Goal: Task Accomplishment & Management: Complete application form

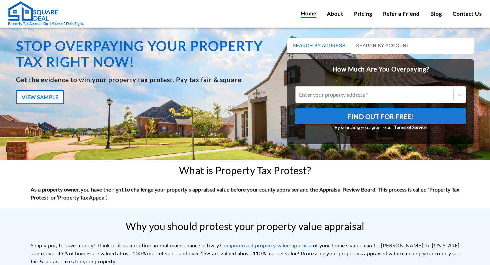
click at [381, 91] on div "Enter your property address *" at bounding box center [374, 95] width 158 height 10
click at [300, 92] on input "Enter your property address *" at bounding box center [299, 95] width 1 height 6
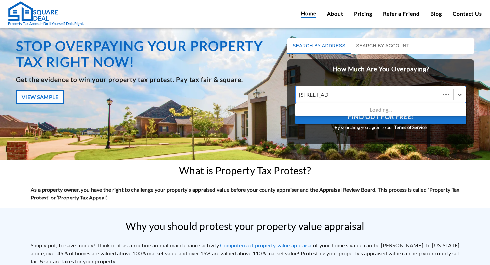
type input "[STREET_ADDRESS]"
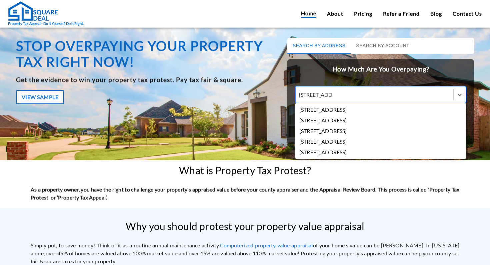
click at [350, 122] on div "[STREET_ADDRESS]" at bounding box center [380, 120] width 170 height 11
click at [331, 98] on input "[STREET_ADDRESS]" at bounding box center [315, 95] width 33 height 6
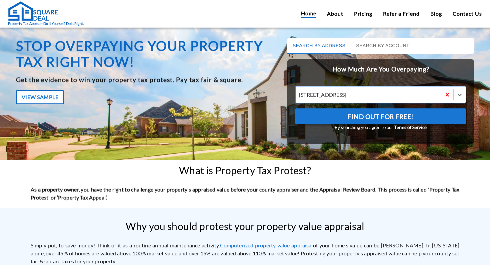
click at [350, 119] on span "Find Out For Free!" at bounding box center [380, 116] width 66 height 11
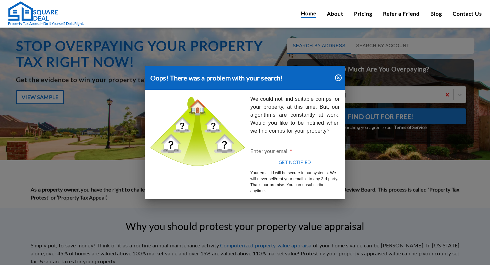
click at [341, 77] on icon "button" at bounding box center [338, 78] width 7 height 7
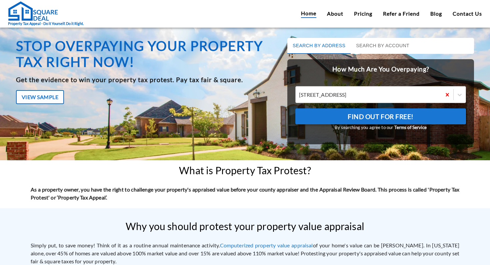
drag, startPoint x: 441, startPoint y: 92, endPoint x: 446, endPoint y: 96, distance: 6.9
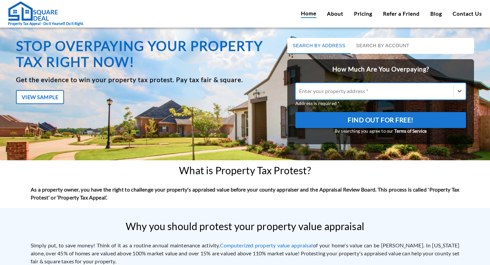
click at [356, 89] on div at bounding box center [374, 92] width 151 height 8
click at [300, 89] on input "option , selected. Select is focused ,type to refine list, press Down to open t…" at bounding box center [299, 91] width 1 height 6
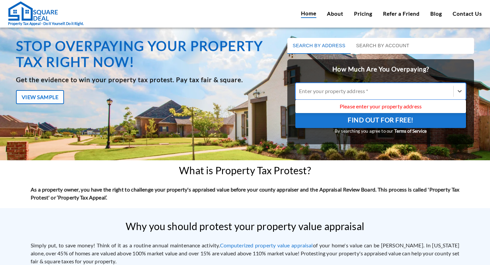
paste input "[STREET_ADDRESS]"
type input "[STREET_ADDRESS]"
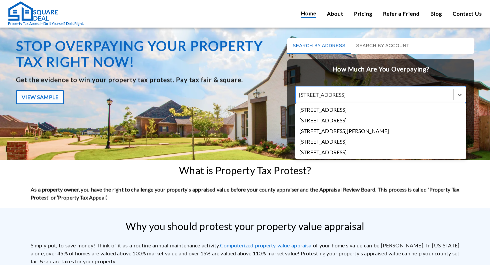
click at [370, 112] on div "[STREET_ADDRESS]" at bounding box center [380, 110] width 170 height 11
click at [345, 98] on input "[STREET_ADDRESS]" at bounding box center [322, 95] width 46 height 6
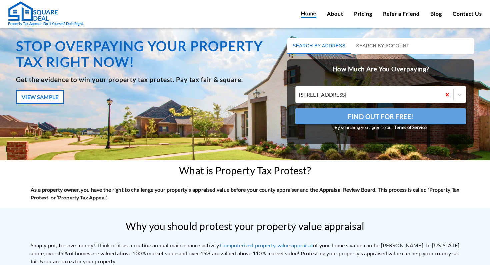
click at [365, 113] on span "Find Out For Free!" at bounding box center [380, 116] width 66 height 11
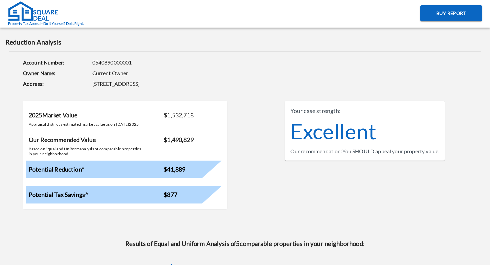
click at [290, 58] on div "Account Number: 0540890000001 Owner Name: Current Owner Address: [STREET_ADDRES…" at bounding box center [249, 69] width 469 height 43
click at [287, 56] on div "Account Number: 0540890000001 Owner Name: Current Owner Address: [STREET_ADDRES…" at bounding box center [249, 69] width 469 height 43
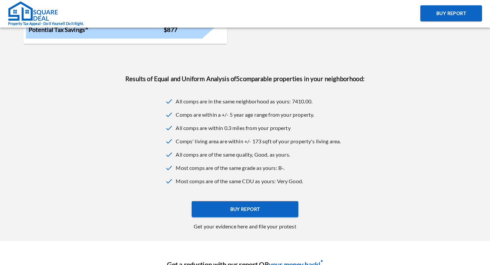
scroll to position [168, 0]
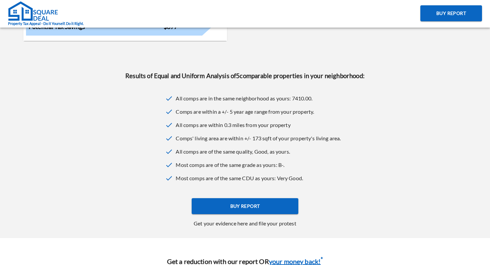
click at [31, 11] on img at bounding box center [33, 11] width 50 height 20
